Goal: Browse casually: Explore the website without a specific task or goal

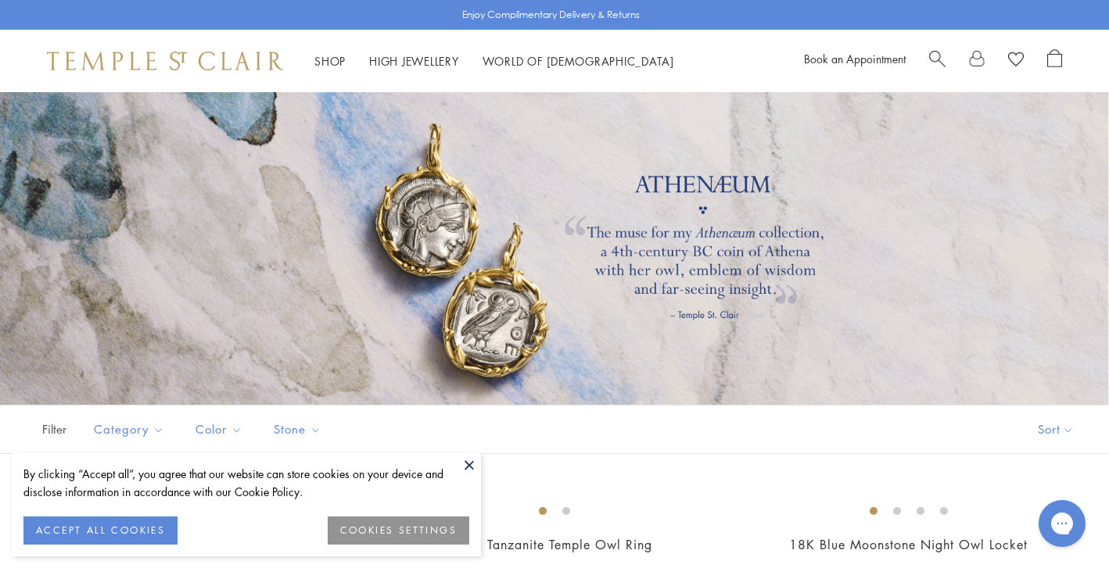
click at [111, 530] on button "ACCEPT ALL COOKIES" at bounding box center [100, 531] width 154 height 28
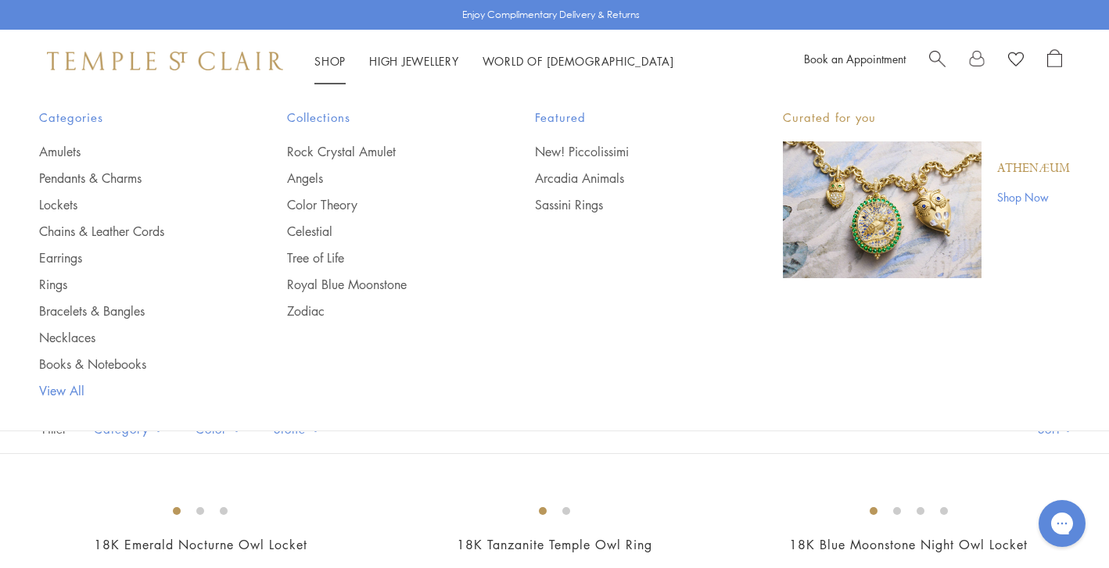
click at [62, 389] on link "View All" at bounding box center [131, 390] width 185 height 17
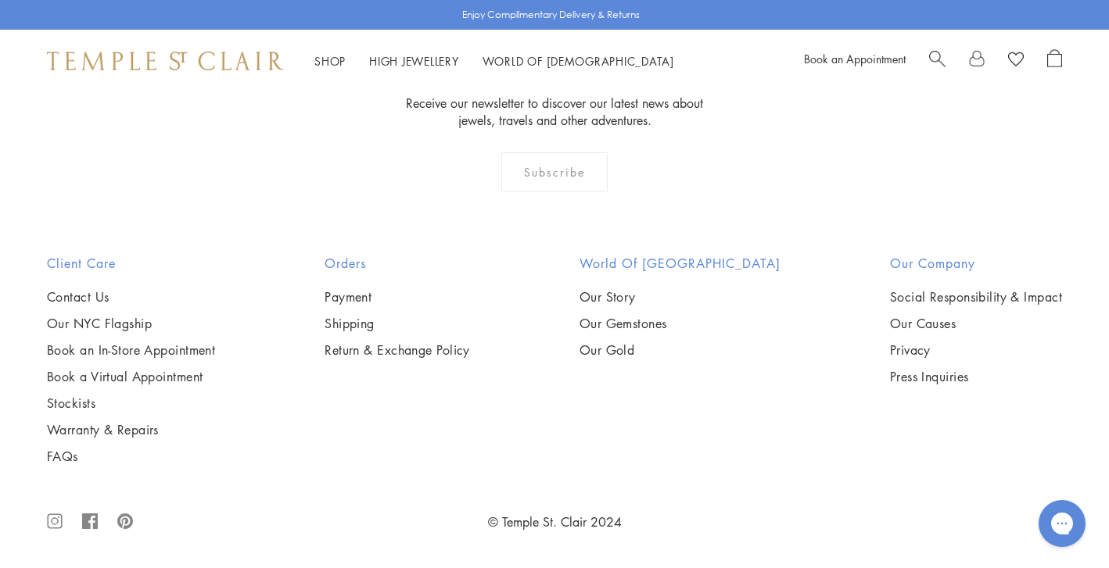
scroll to position [12027, 0]
